Goal: Learn about a topic: Learn about a topic

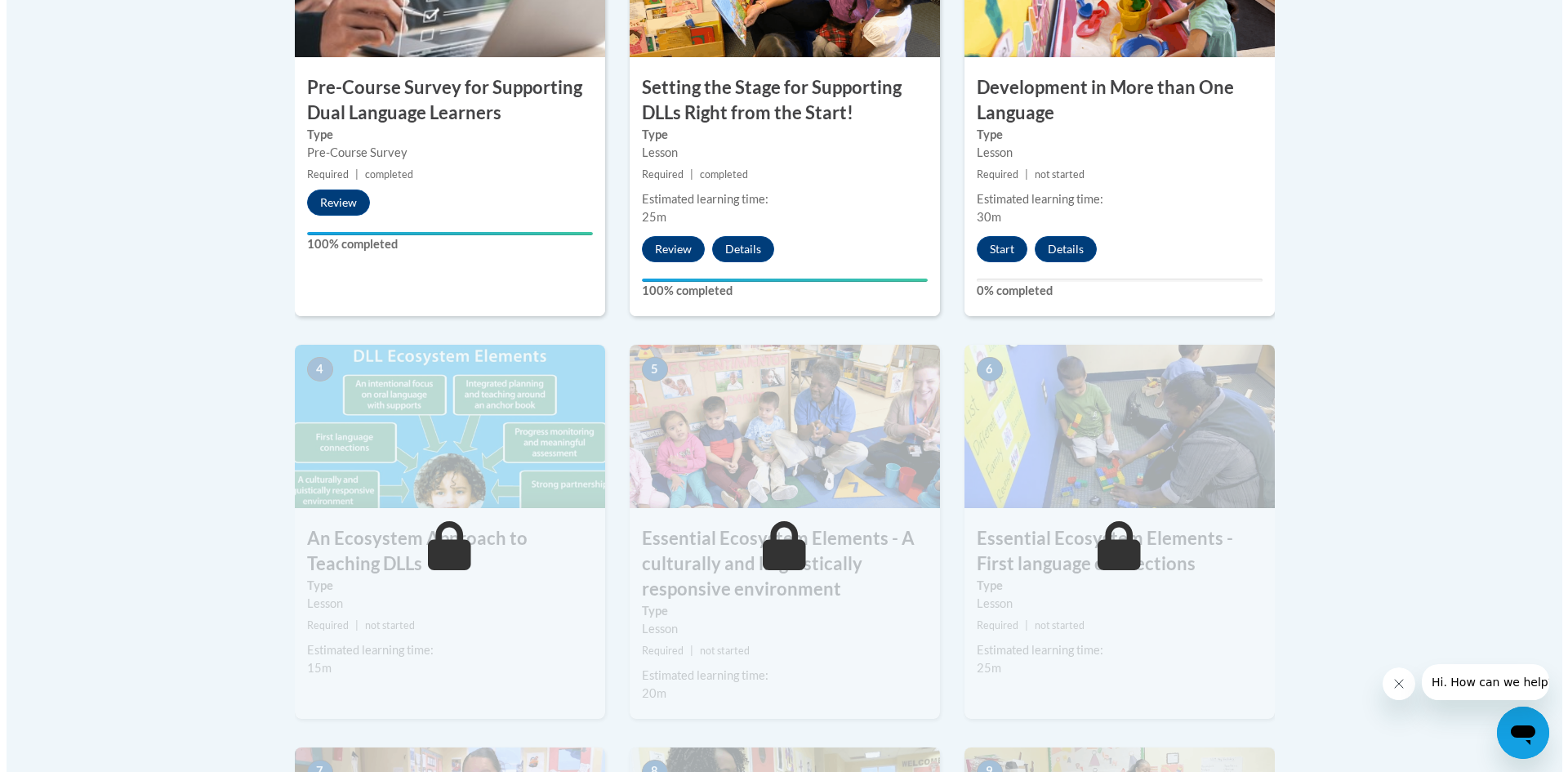
scroll to position [529, 0]
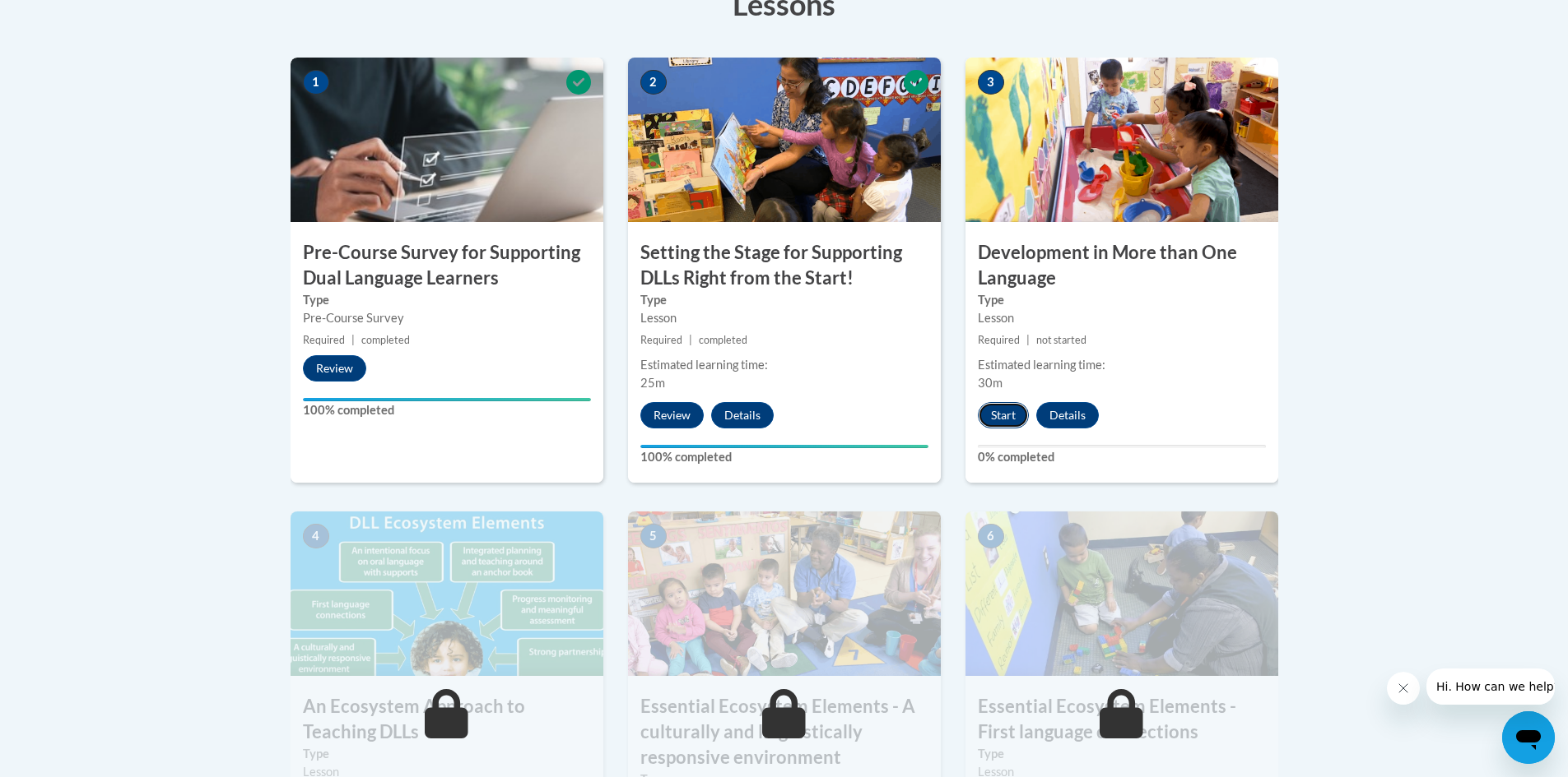
click at [996, 417] on button "Start" at bounding box center [1003, 416] width 51 height 26
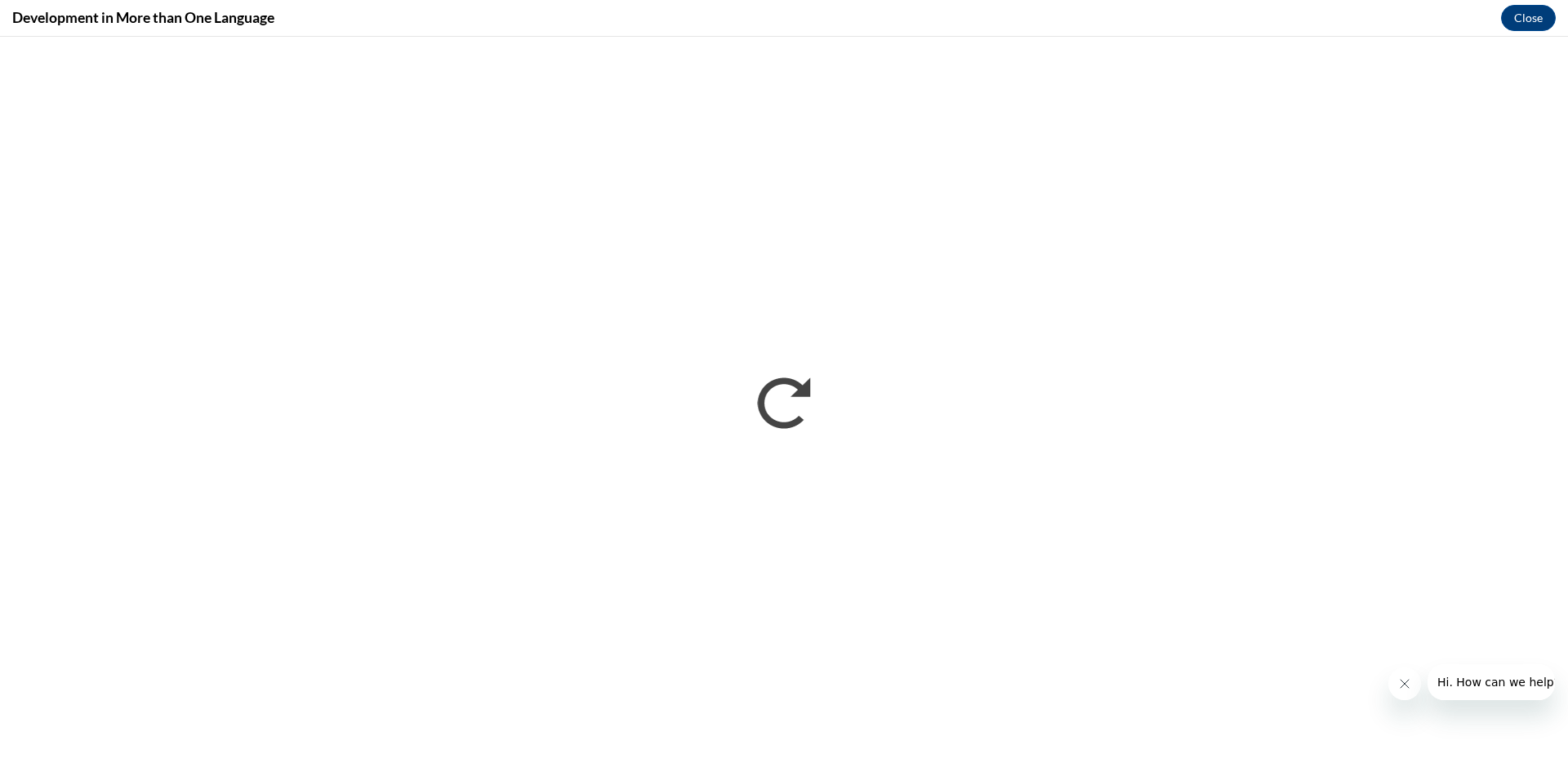
scroll to position [0, 0]
